Goal: Transaction & Acquisition: Purchase product/service

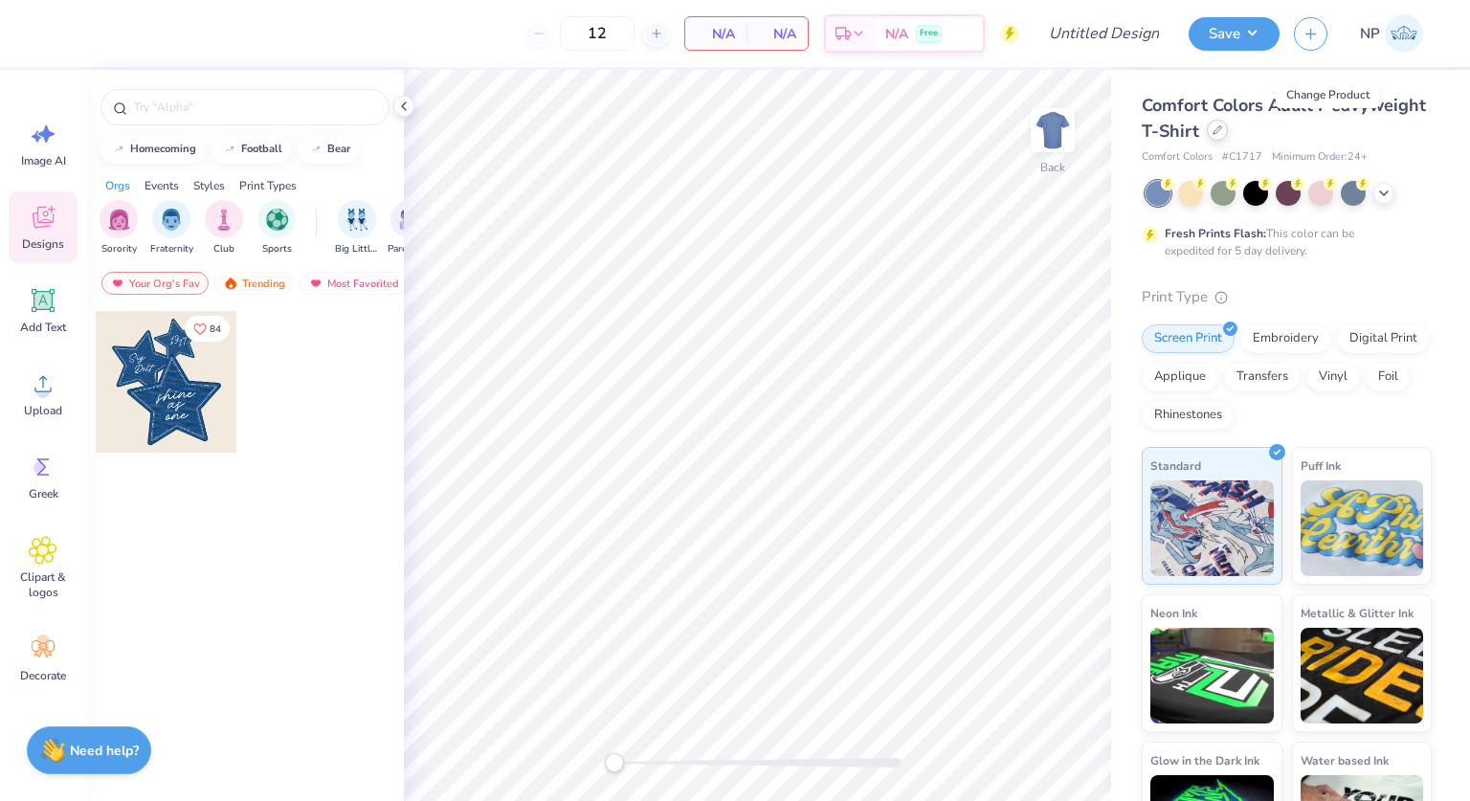
click at [1228, 128] on div at bounding box center [1217, 130] width 21 height 21
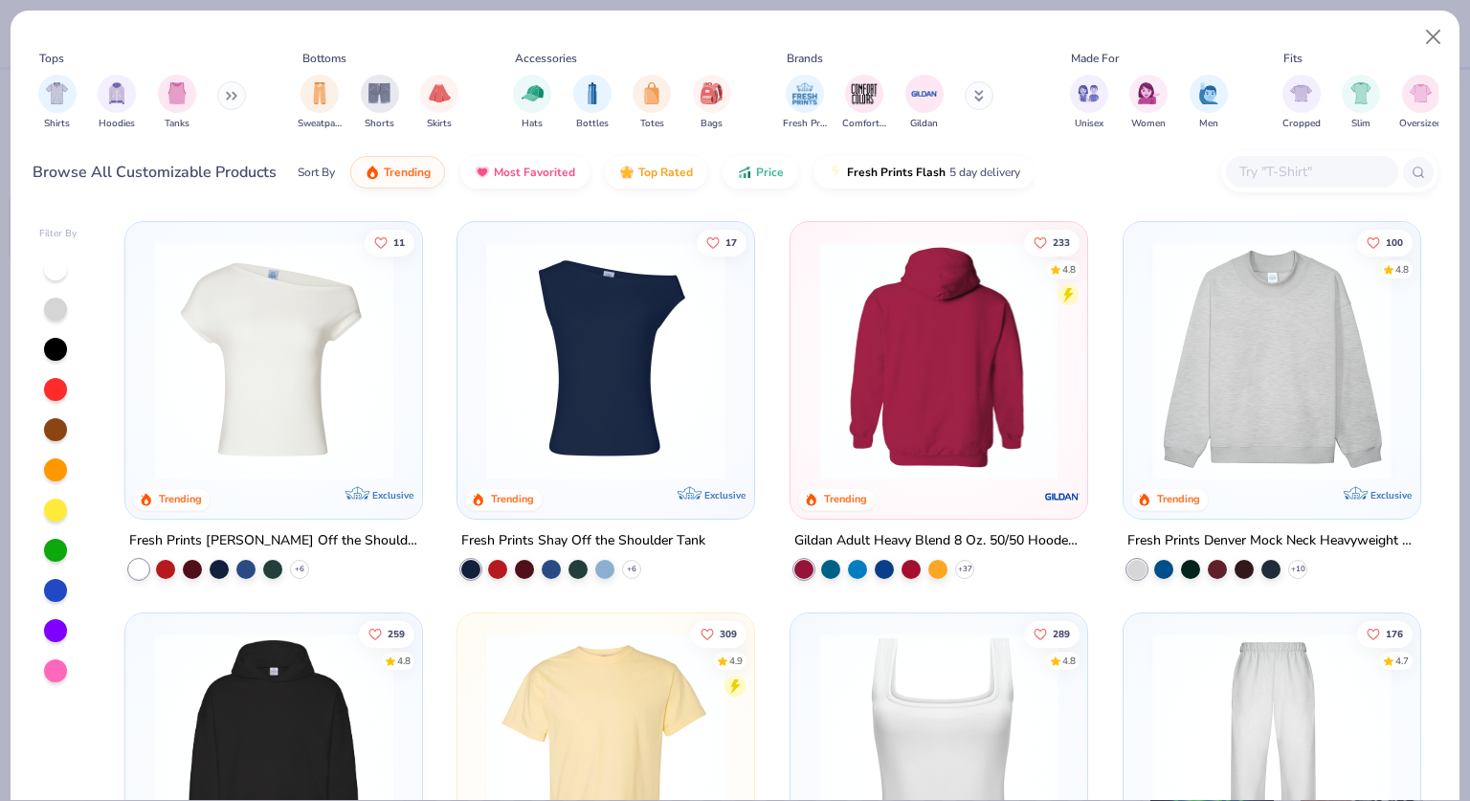
click at [898, 336] on img at bounding box center [938, 360] width 258 height 239
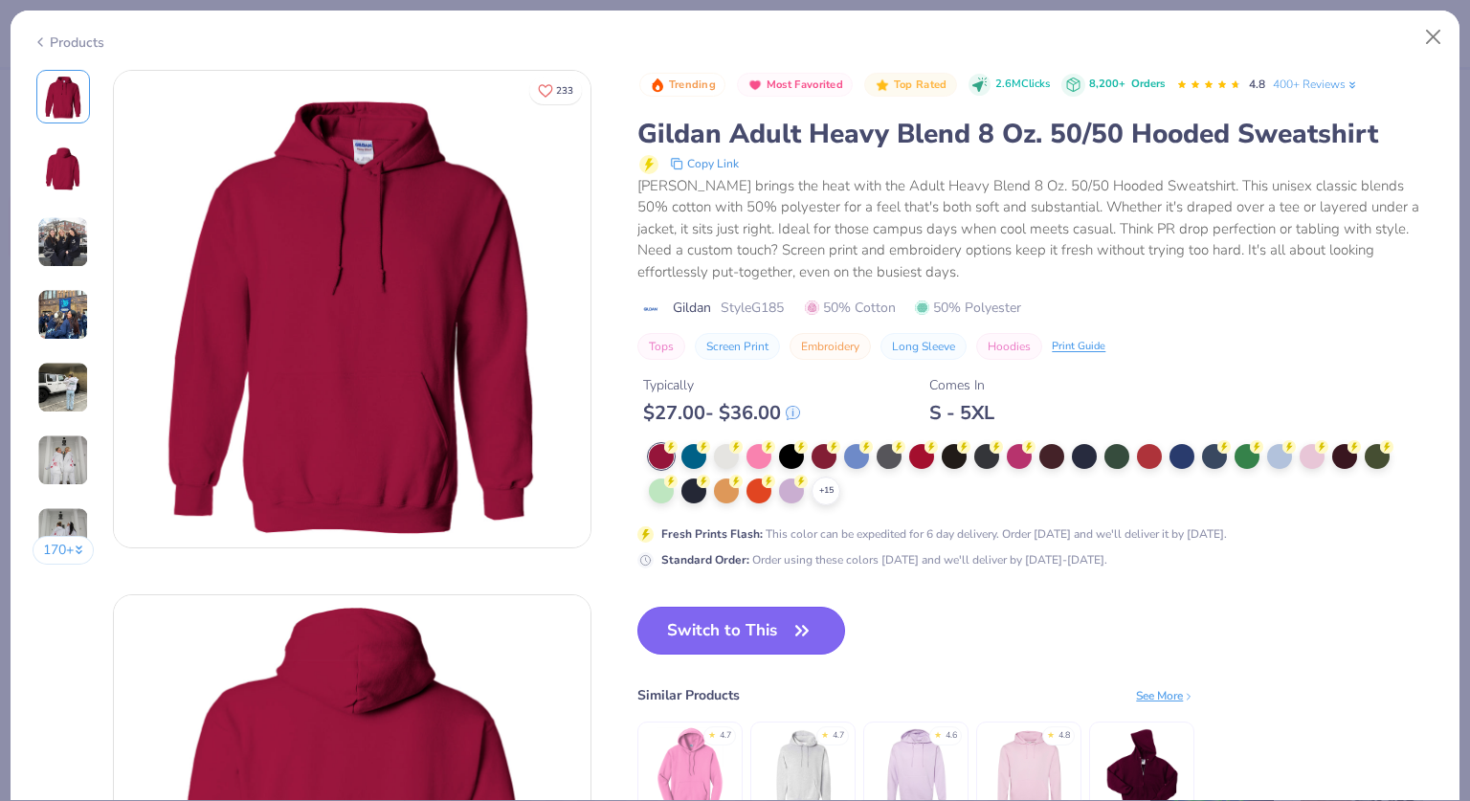
click at [731, 632] on button "Switch to This" at bounding box center [741, 631] width 208 height 48
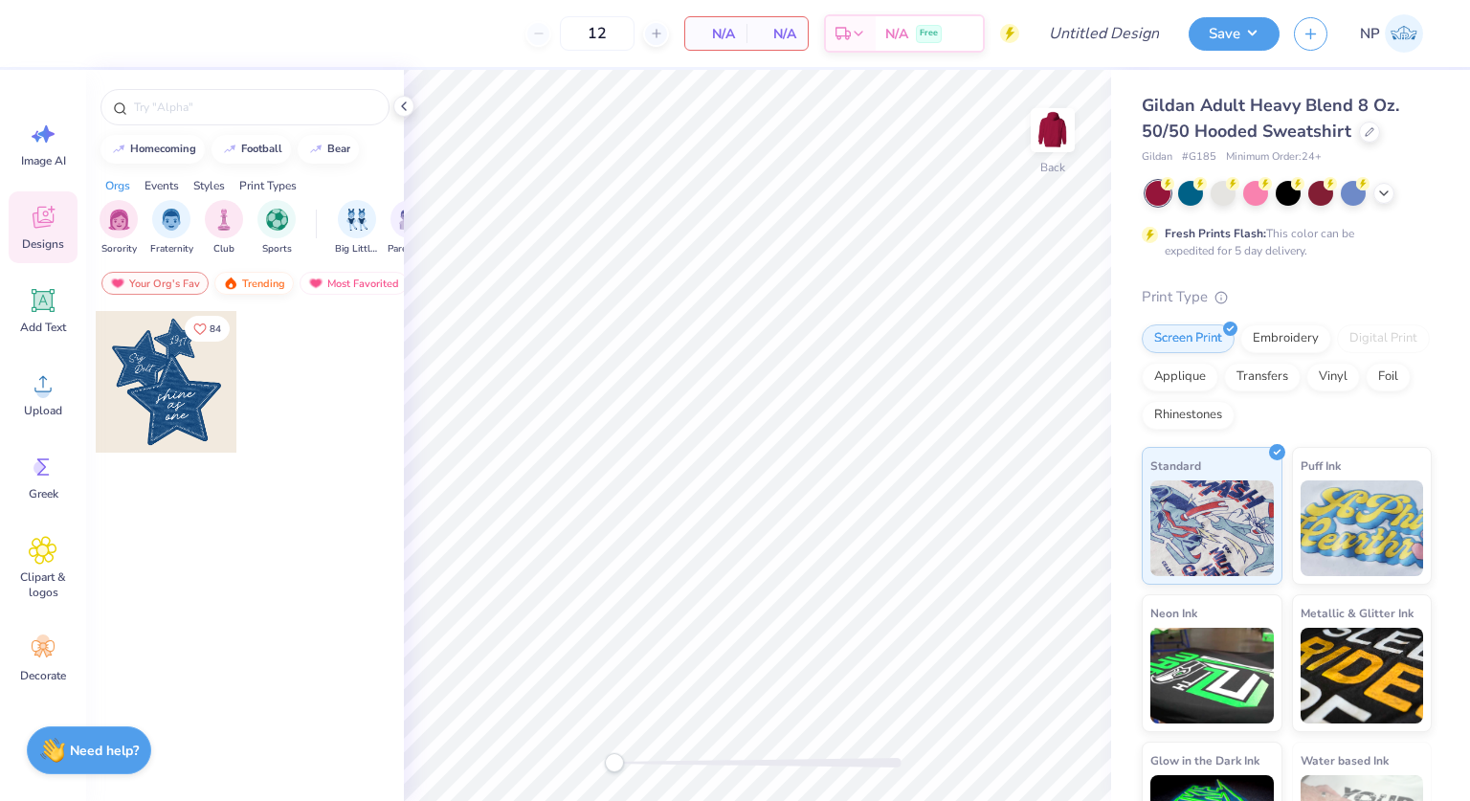
click at [256, 286] on div "Trending" at bounding box center [253, 283] width 79 height 23
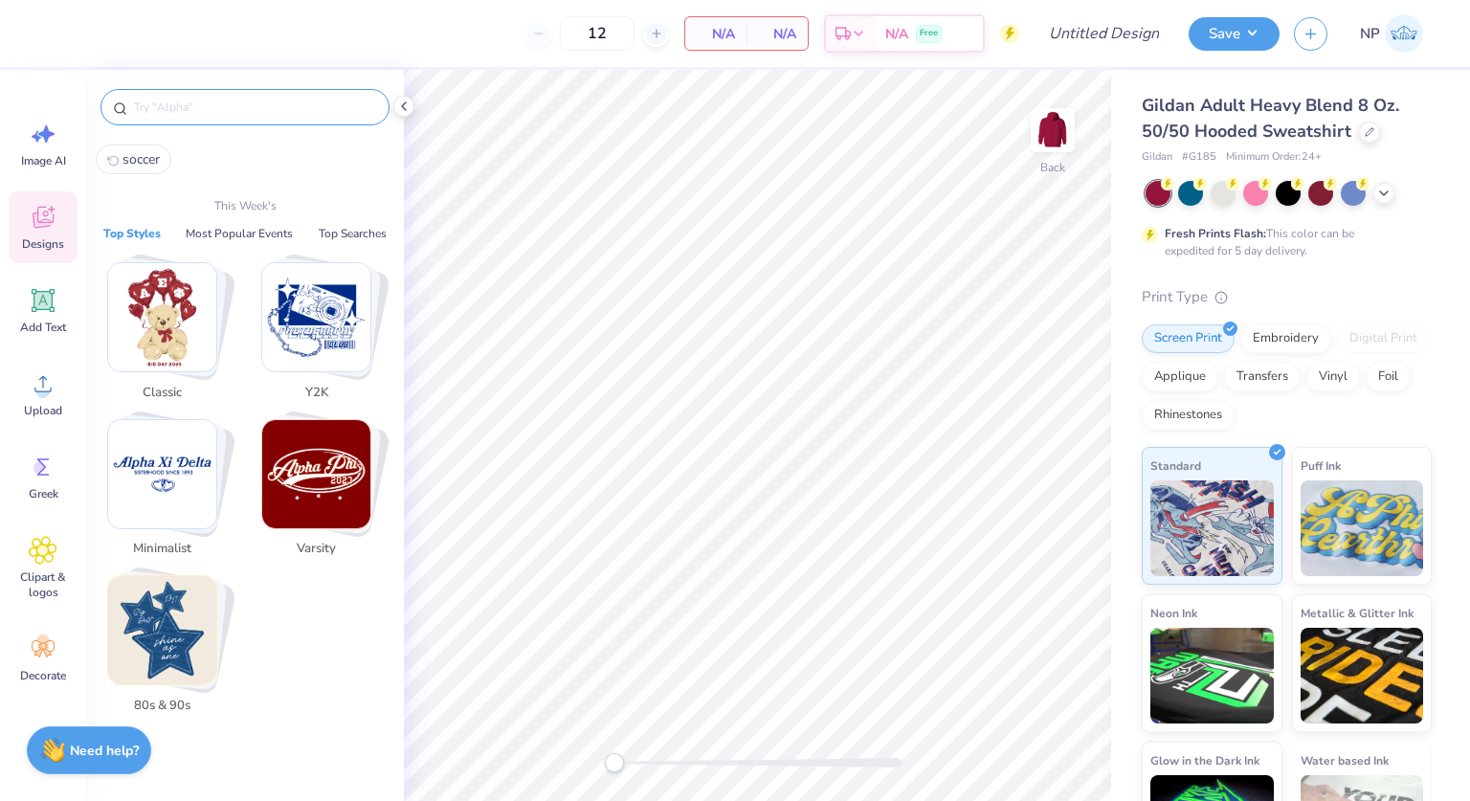
click at [188, 108] on input "text" at bounding box center [254, 107] width 245 height 19
click at [128, 161] on span "soccer" at bounding box center [140, 159] width 37 height 18
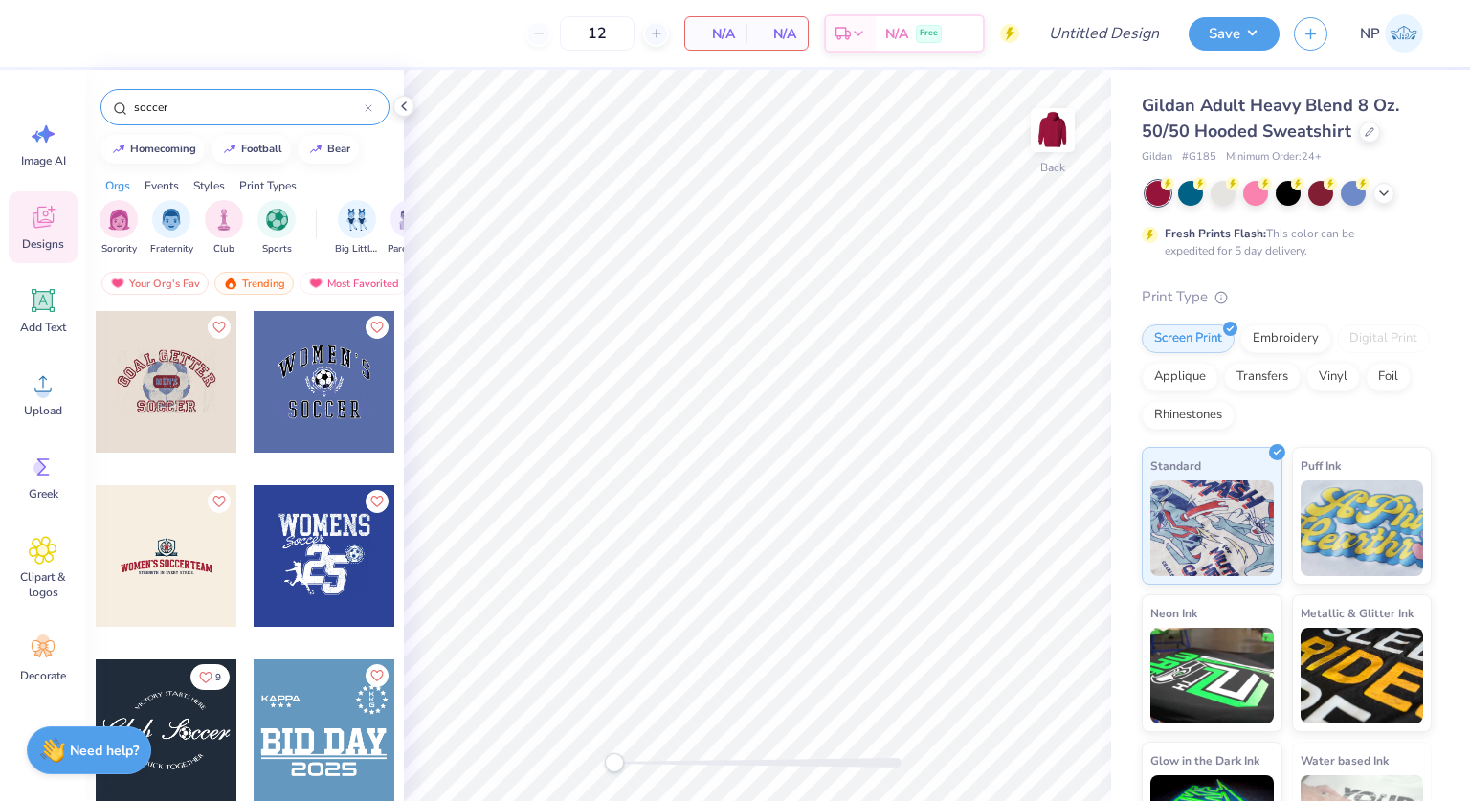
click at [226, 104] on input "soccer" at bounding box center [248, 107] width 233 height 19
type input "s"
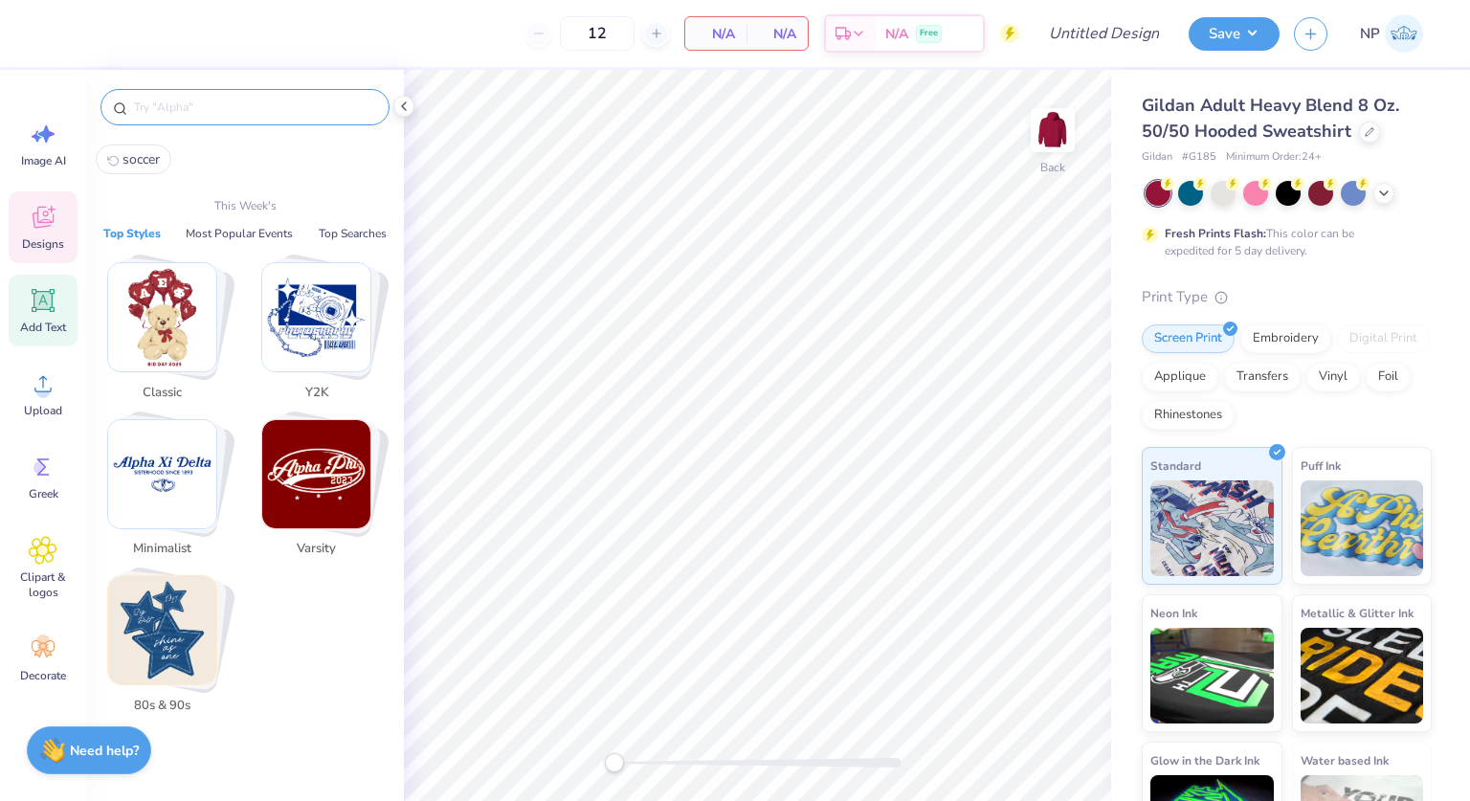
click at [40, 315] on div "Add Text" at bounding box center [43, 311] width 69 height 72
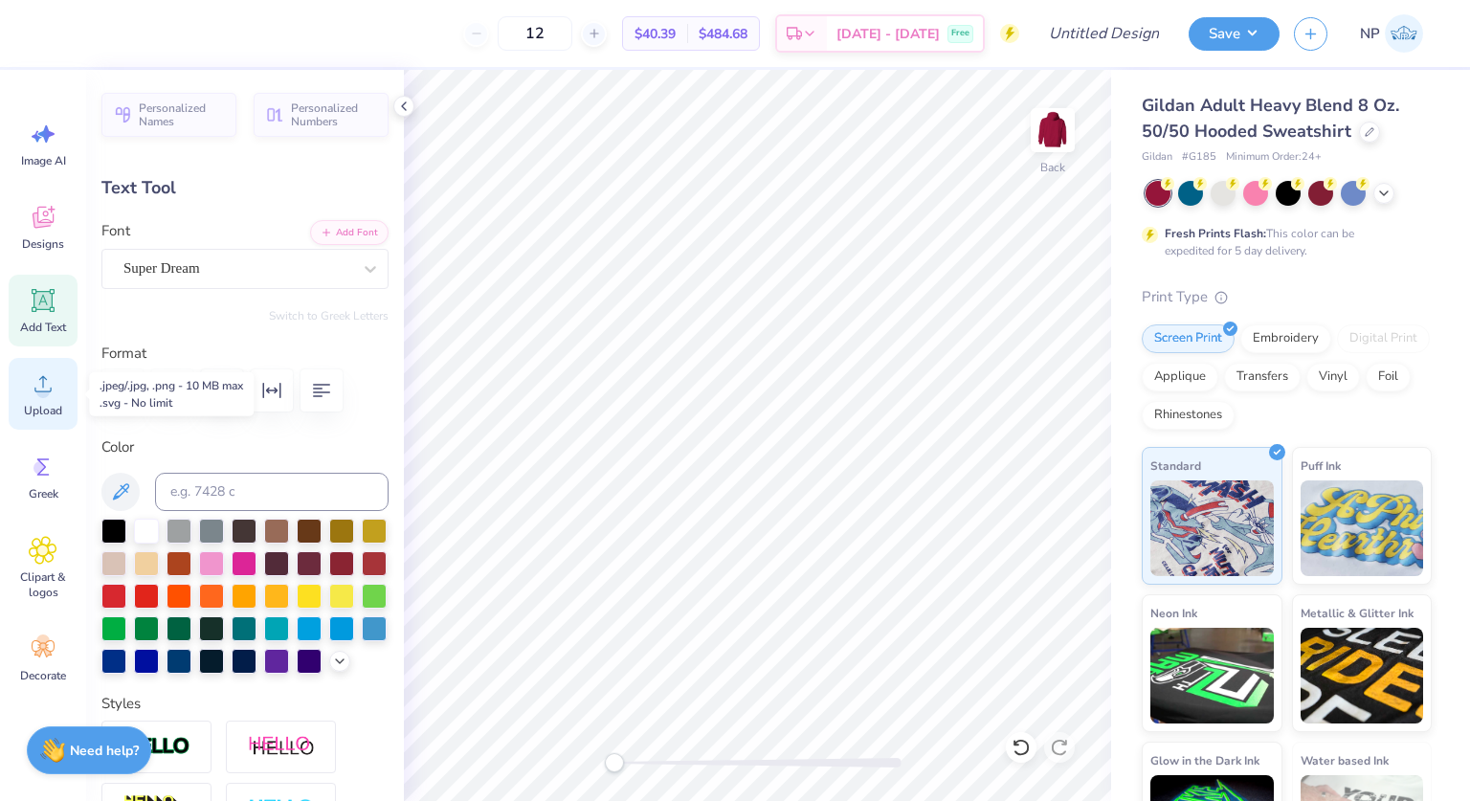
click at [36, 380] on icon at bounding box center [43, 383] width 29 height 29
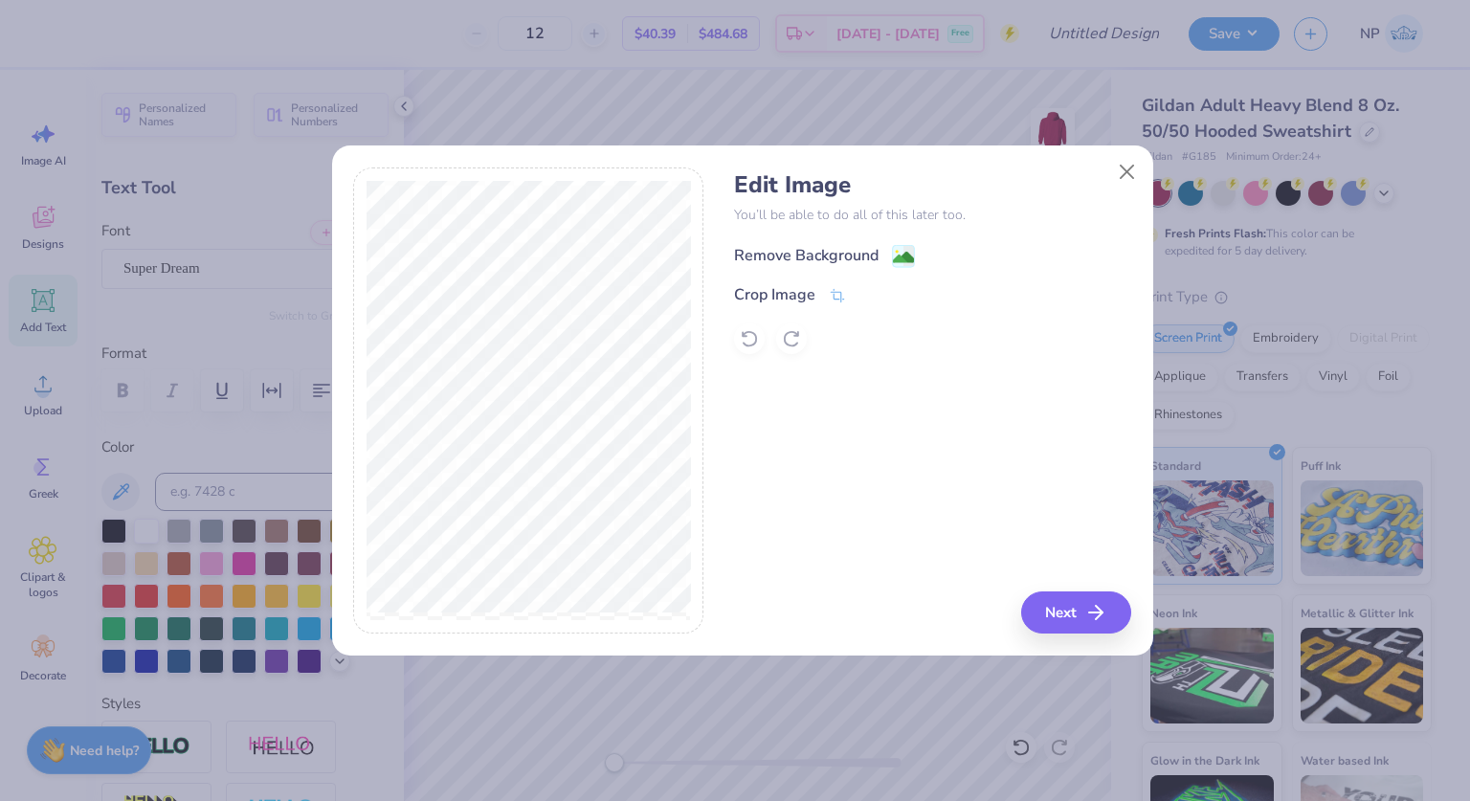
click at [803, 255] on div "Remove Background" at bounding box center [806, 255] width 144 height 23
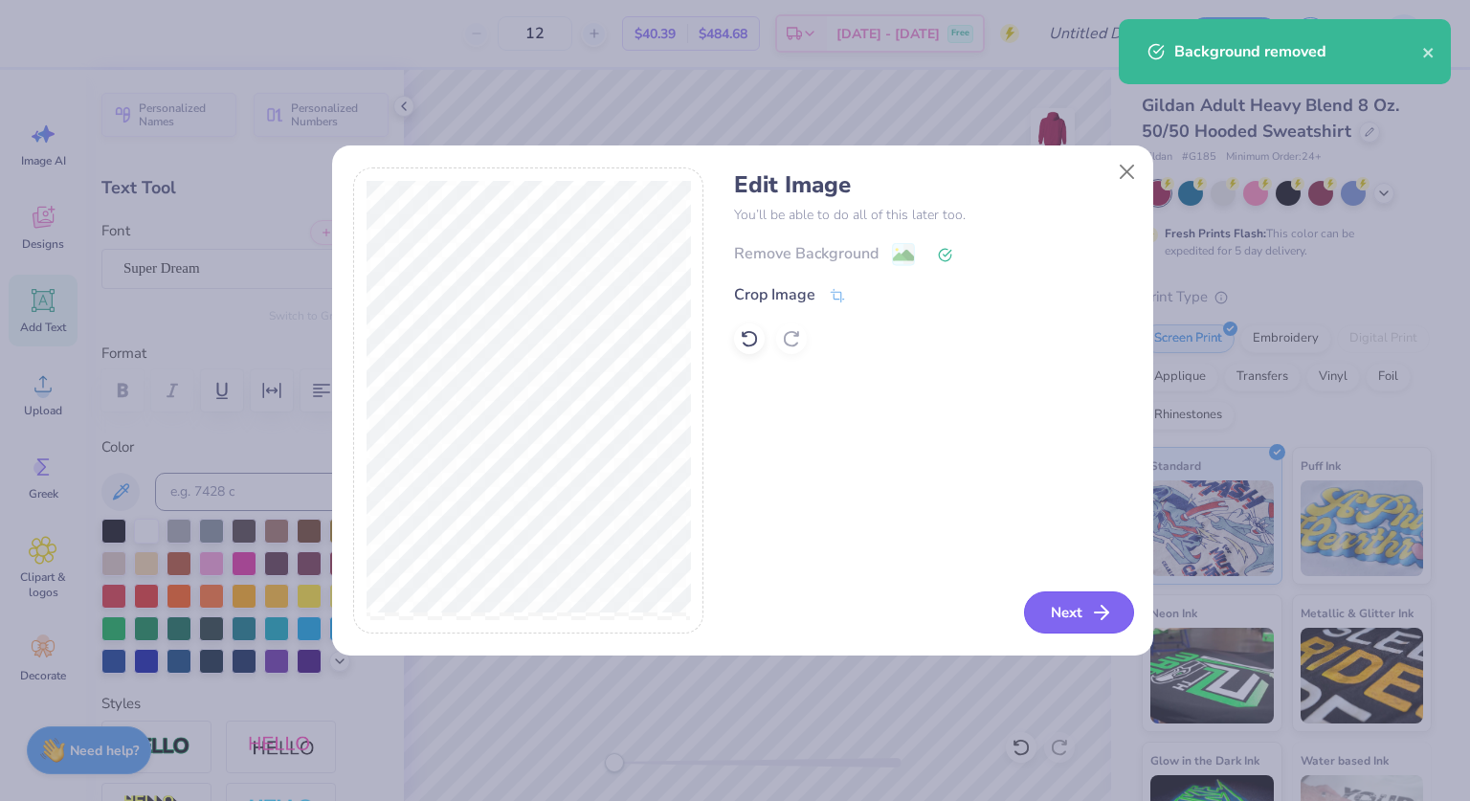
click at [1078, 617] on button "Next" at bounding box center [1079, 612] width 110 height 42
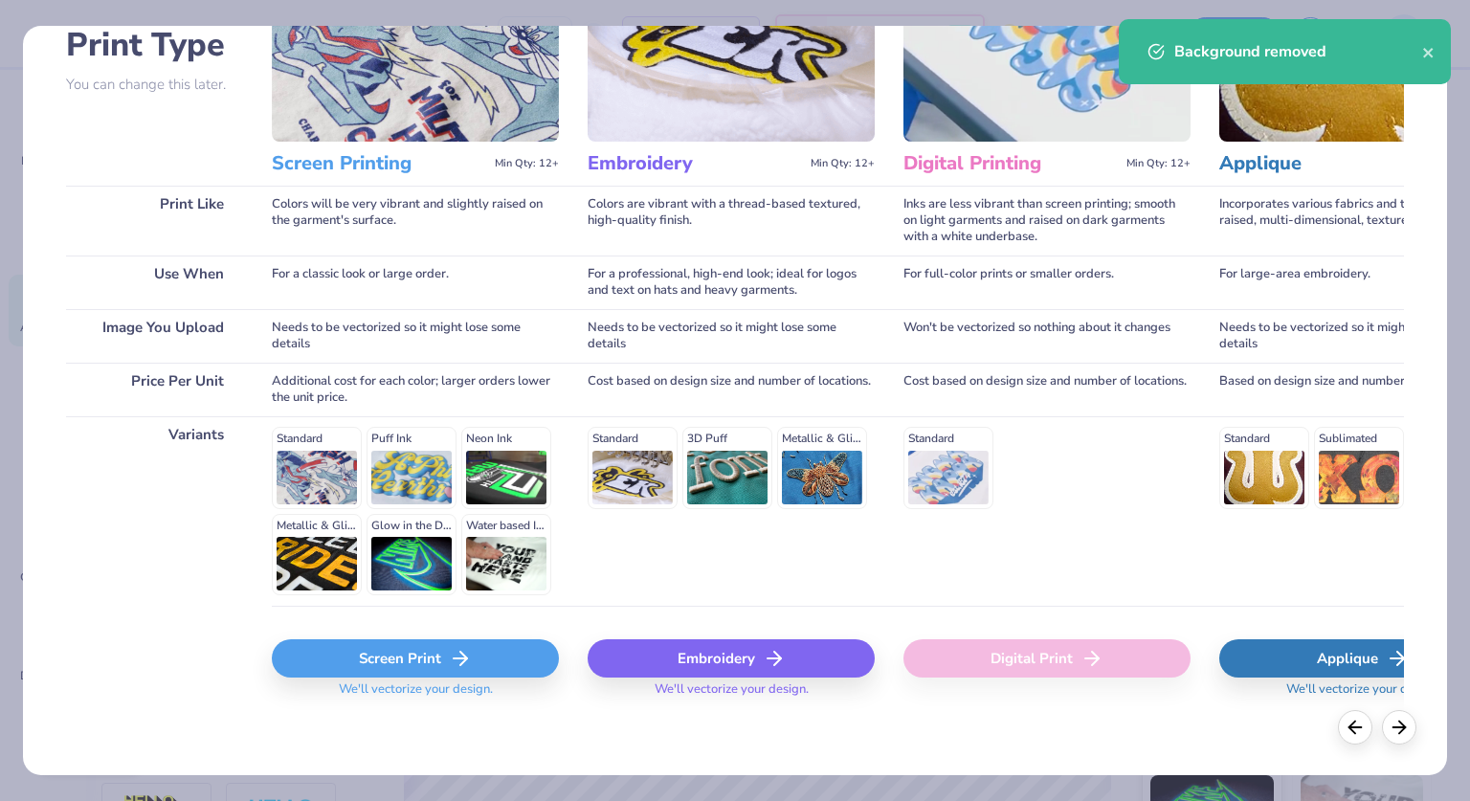
scroll to position [151, 0]
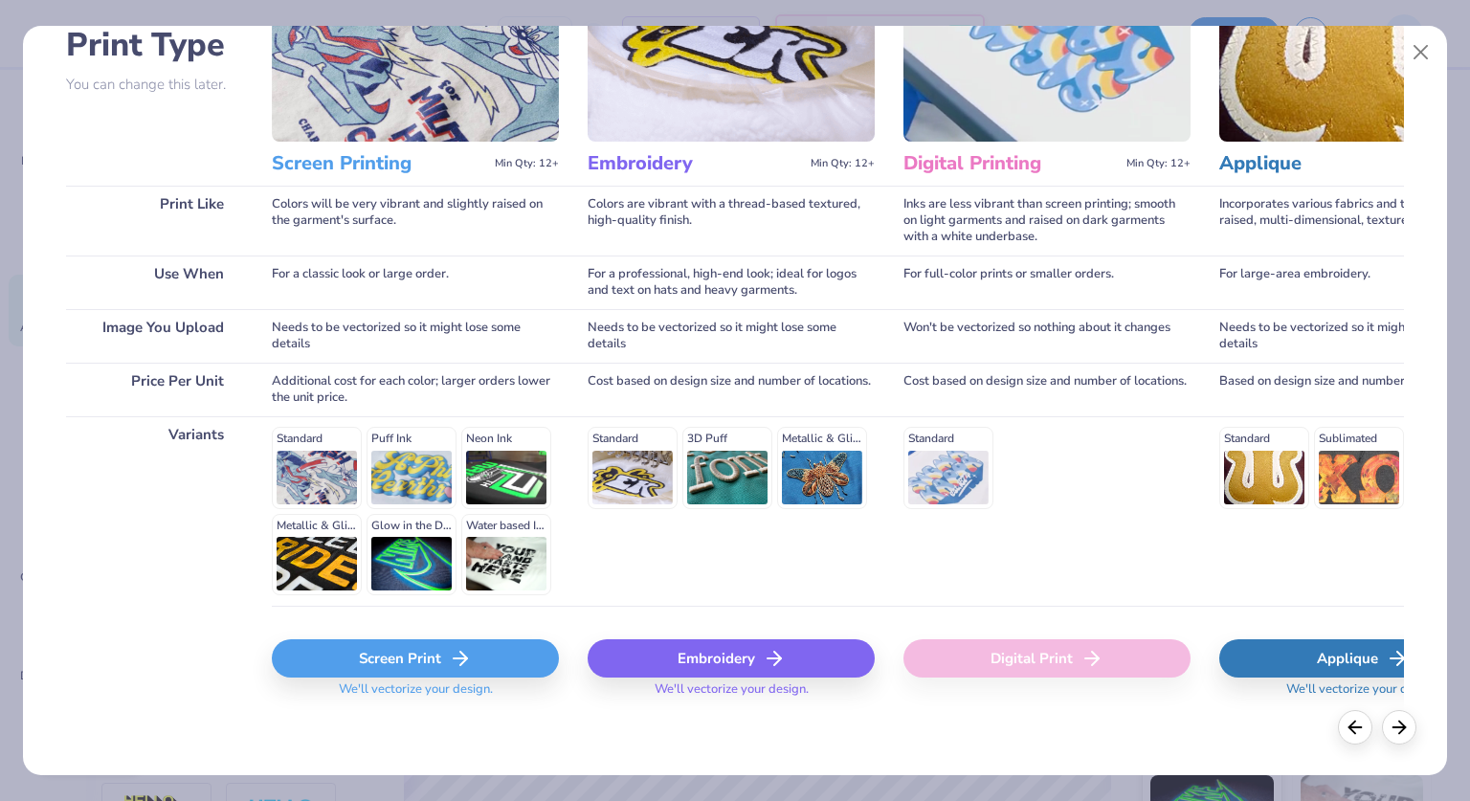
click at [436, 654] on div "Screen Print" at bounding box center [415, 658] width 287 height 38
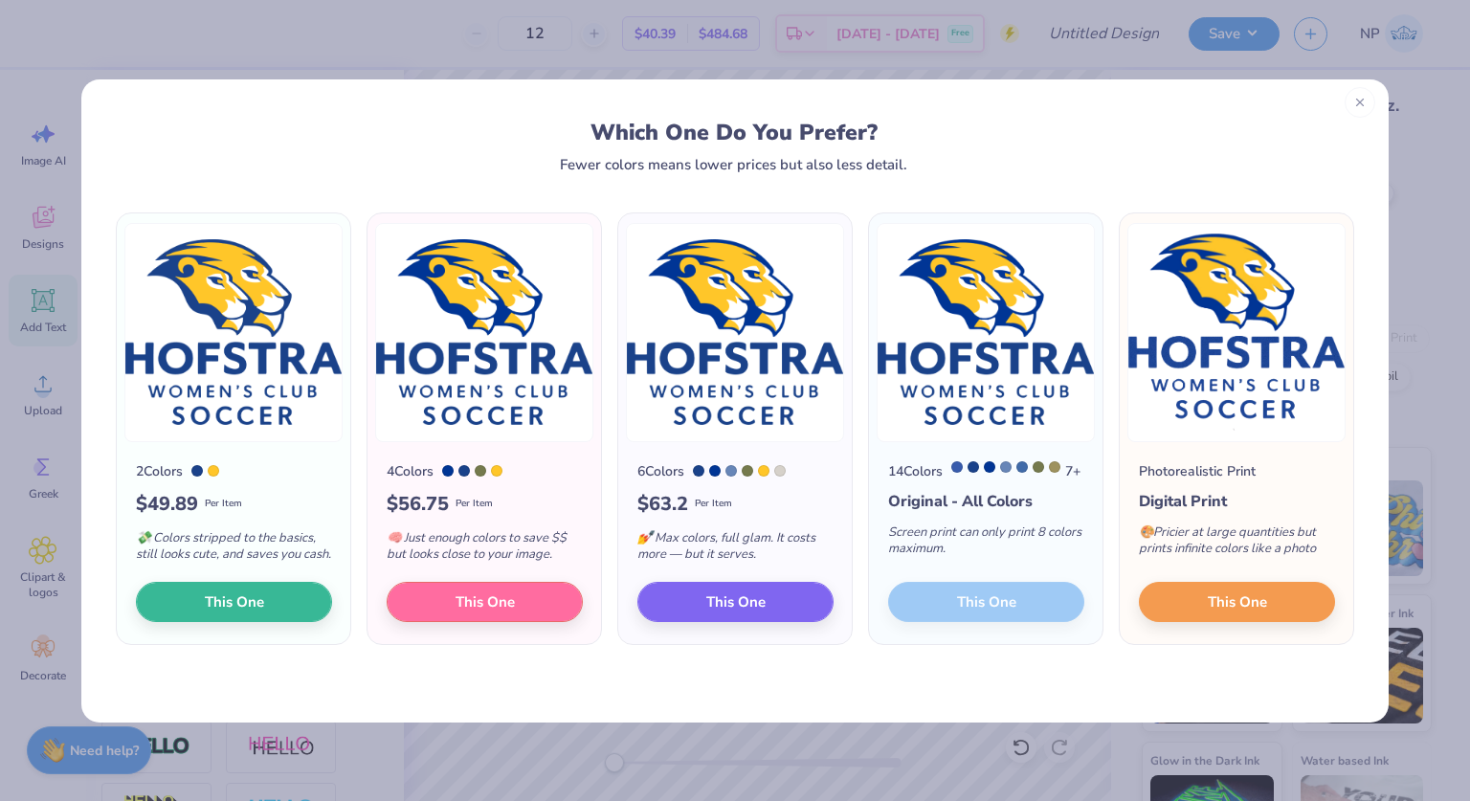
click at [1360, 103] on line at bounding box center [1359, 103] width 7 height 7
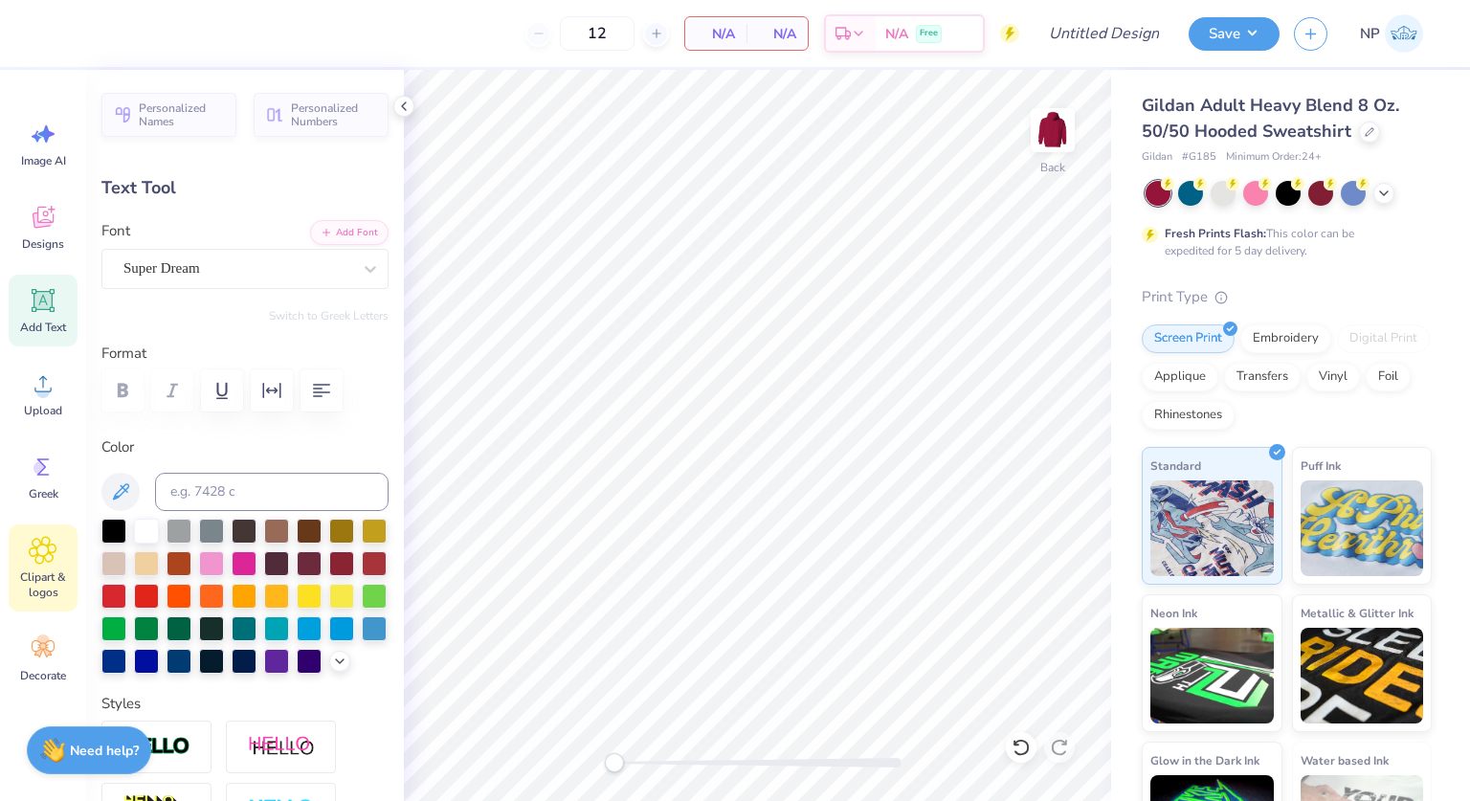
click at [65, 567] on div "Clipart & logos" at bounding box center [43, 567] width 69 height 87
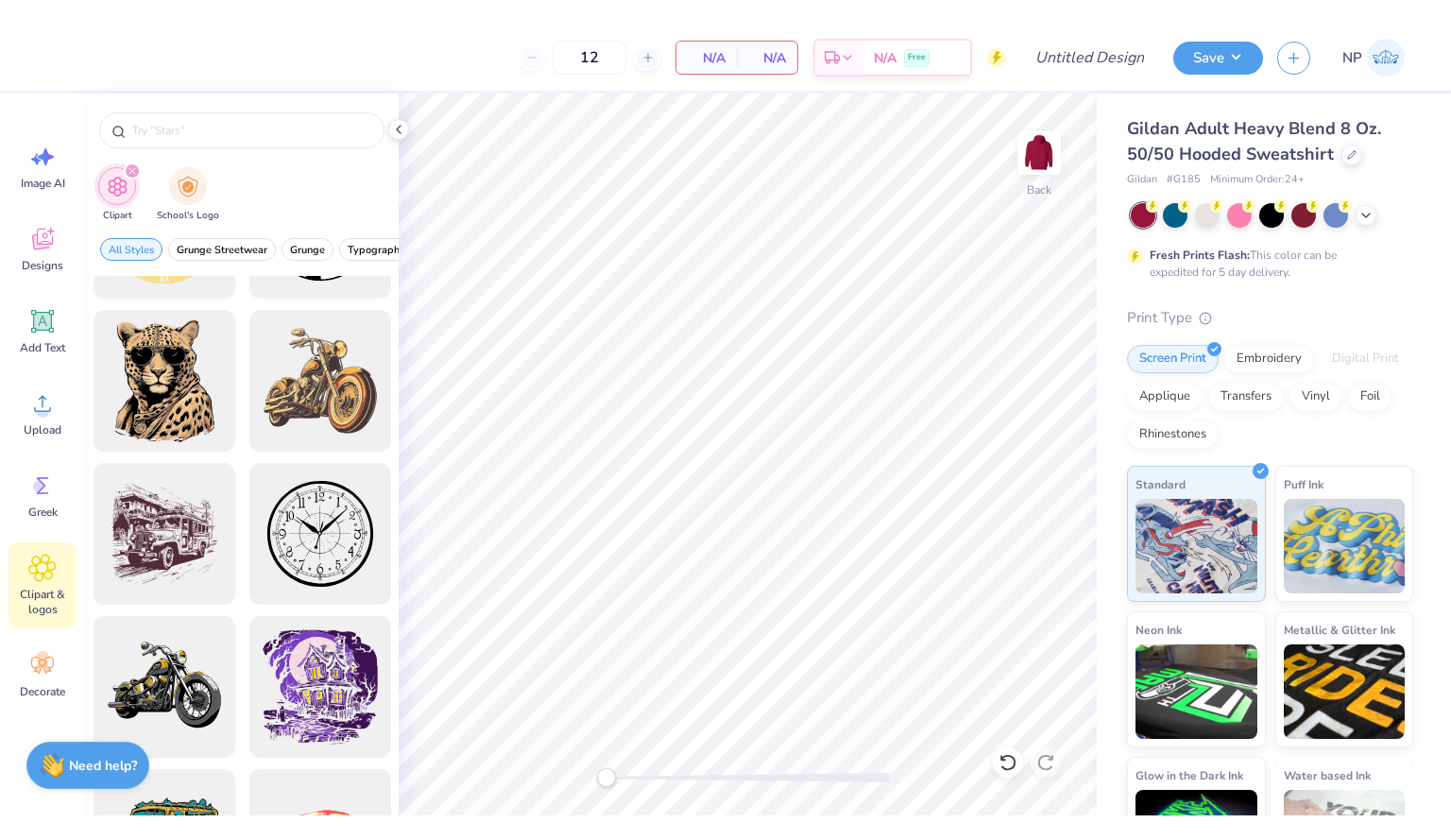
scroll to position [0, 0]
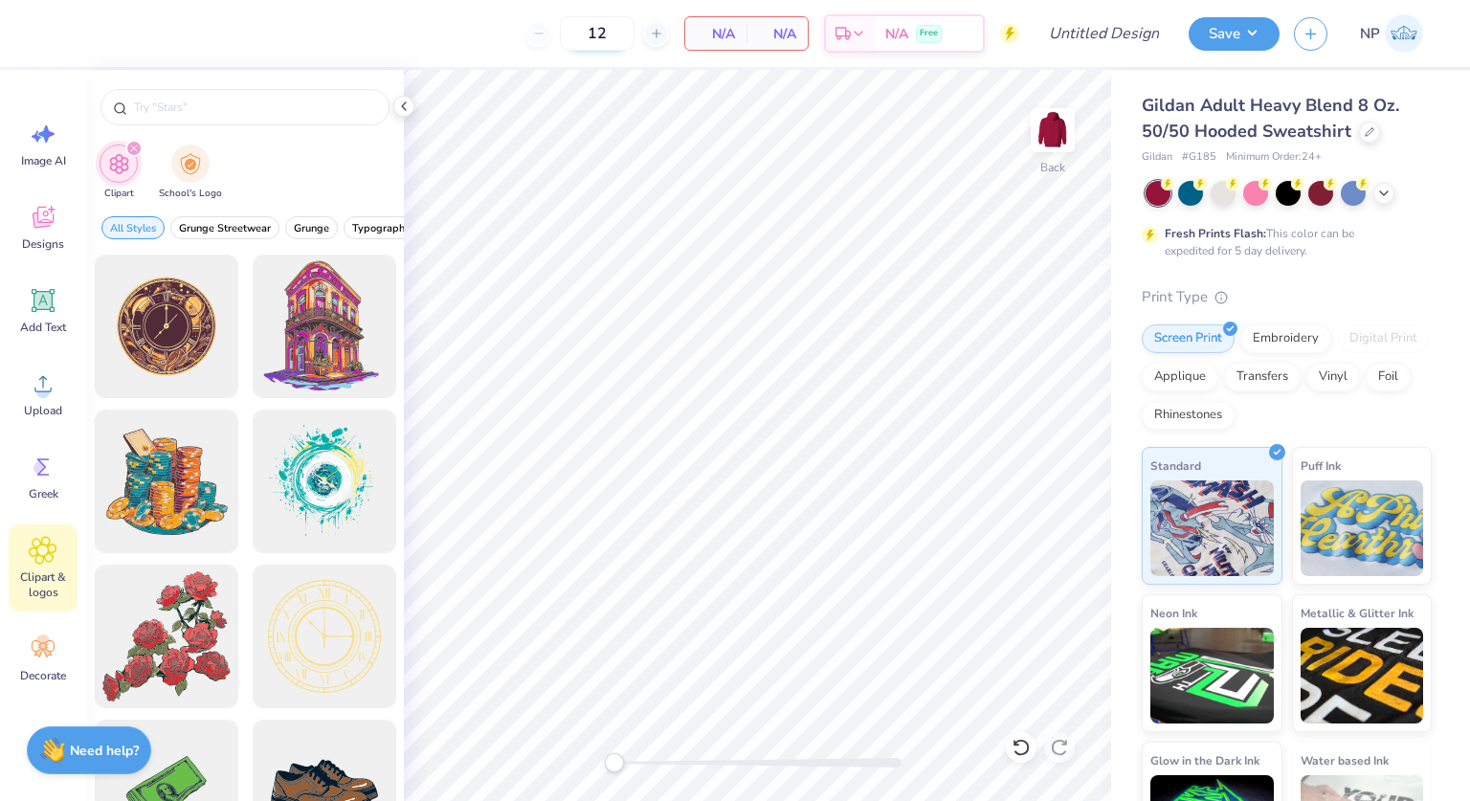
click at [614, 26] on input "12" at bounding box center [597, 33] width 75 height 34
type input "1"
type input "2"
type input "17"
